Goal: Transaction & Acquisition: Book appointment/travel/reservation

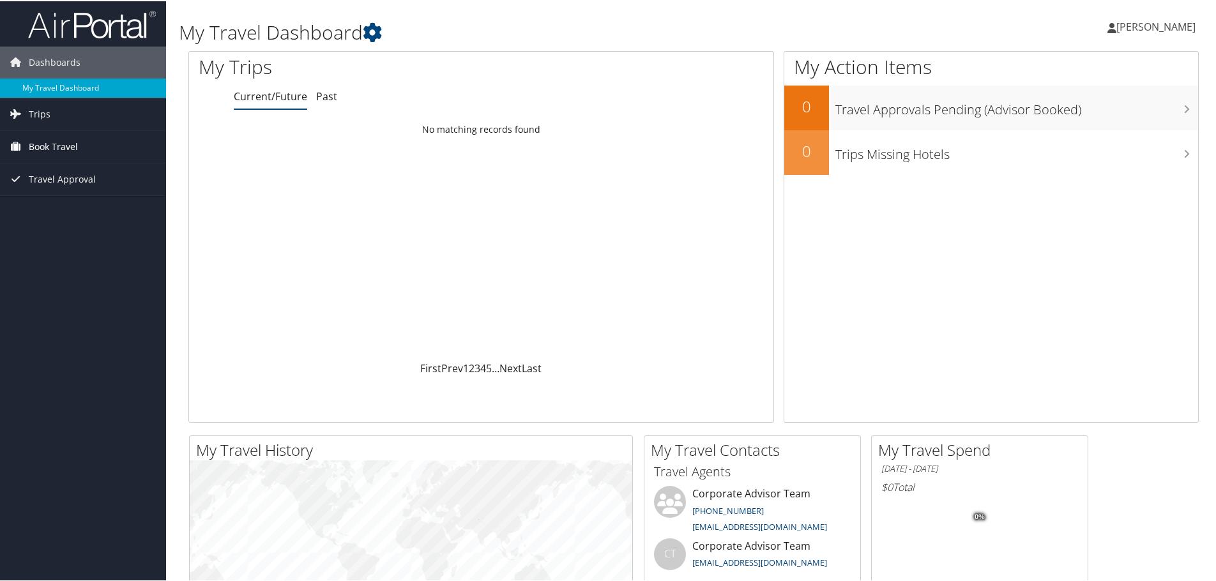
click at [52, 144] on span "Book Travel" at bounding box center [53, 146] width 49 height 32
click at [51, 210] on link "Book/Manage Online Trips" at bounding box center [83, 209] width 166 height 19
